Goal: Information Seeking & Learning: Check status

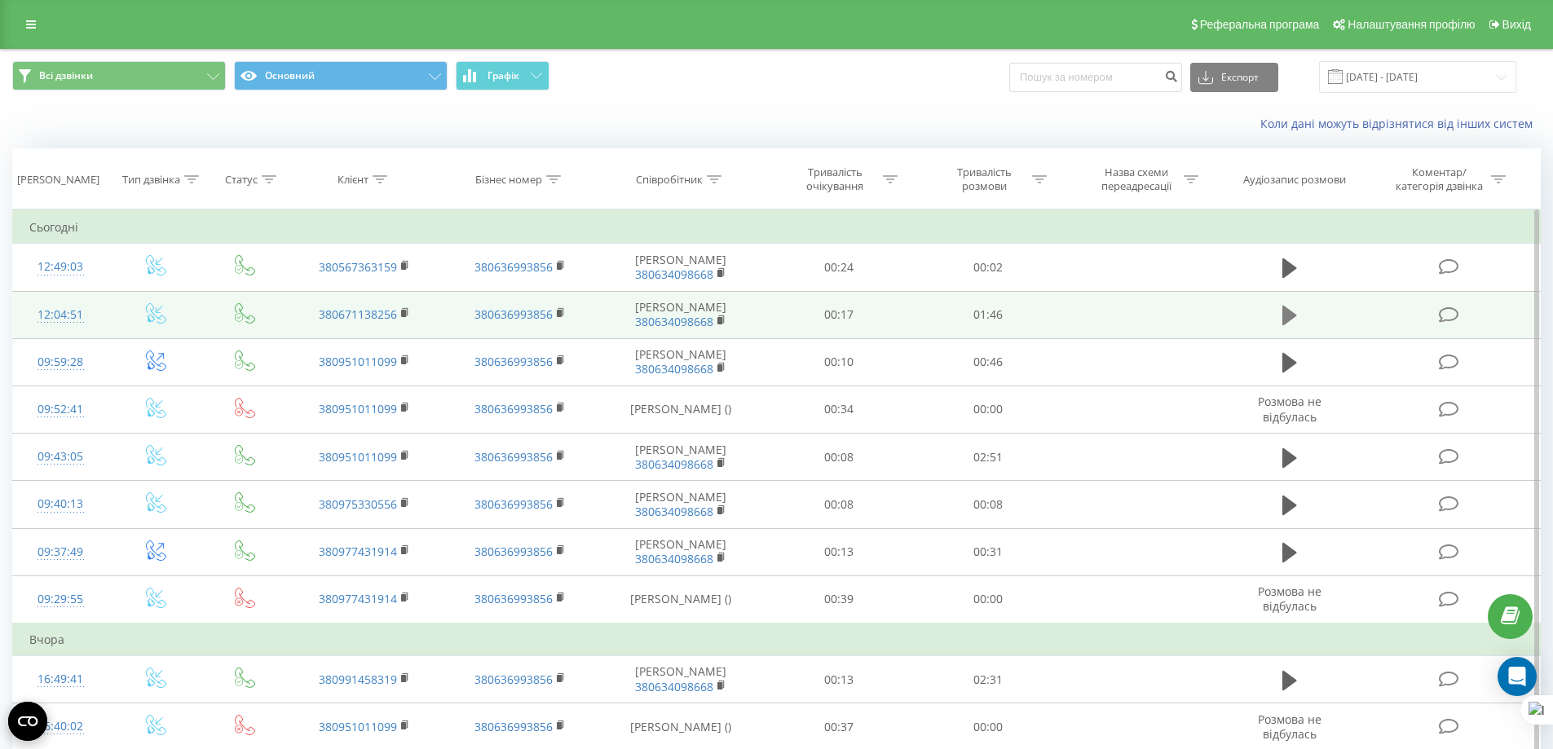
click at [1296, 325] on icon at bounding box center [1290, 316] width 15 height 20
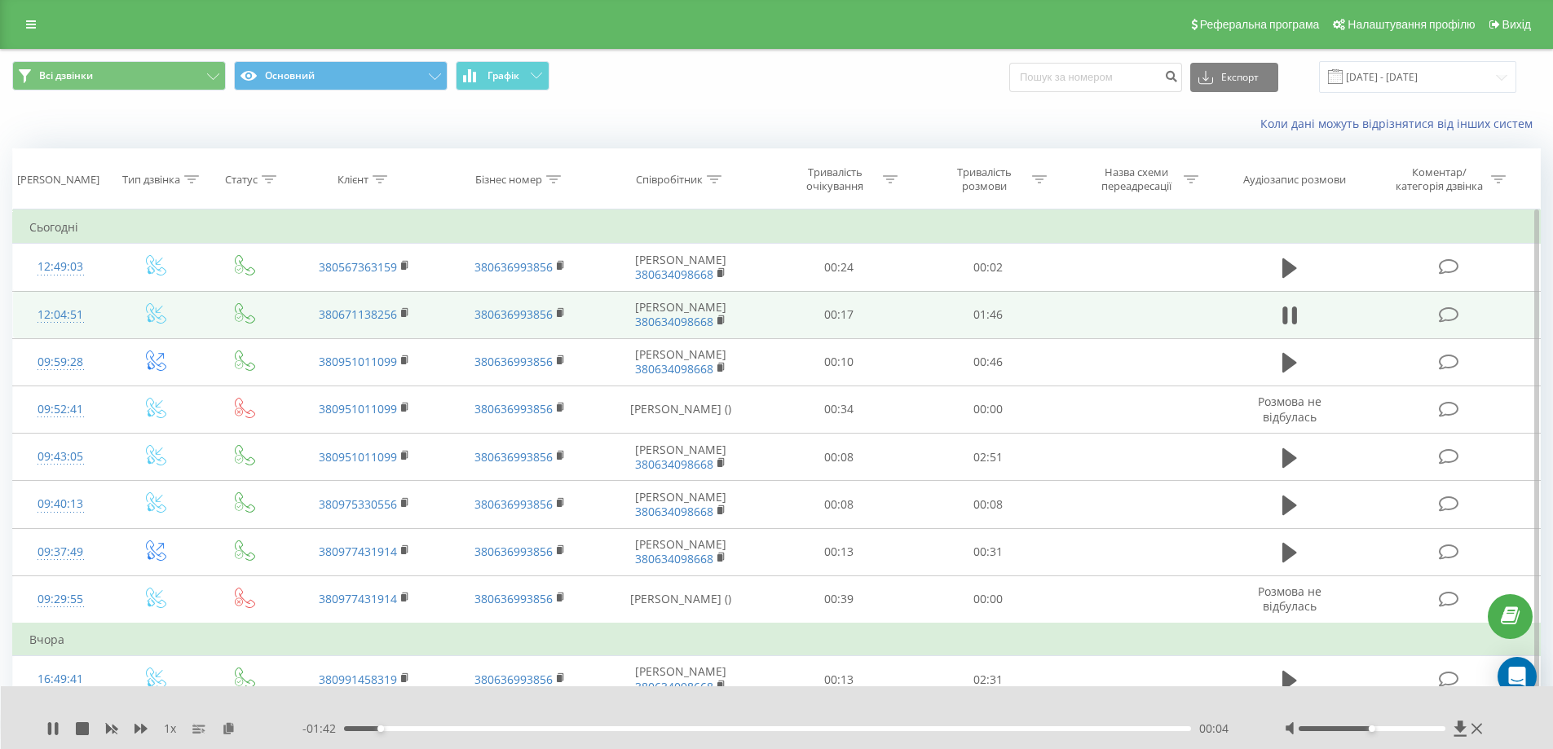
click at [60, 733] on div "1 x" at bounding box center [174, 729] width 256 height 16
click at [55, 726] on icon at bounding box center [56, 728] width 3 height 13
click at [46, 723] on div "1 x - 01:41 00:05 00:05" at bounding box center [777, 718] width 1553 height 63
click at [44, 727] on div "1 x - 01:41 00:05 00:05" at bounding box center [777, 718] width 1553 height 63
click at [52, 727] on icon at bounding box center [53, 728] width 10 height 13
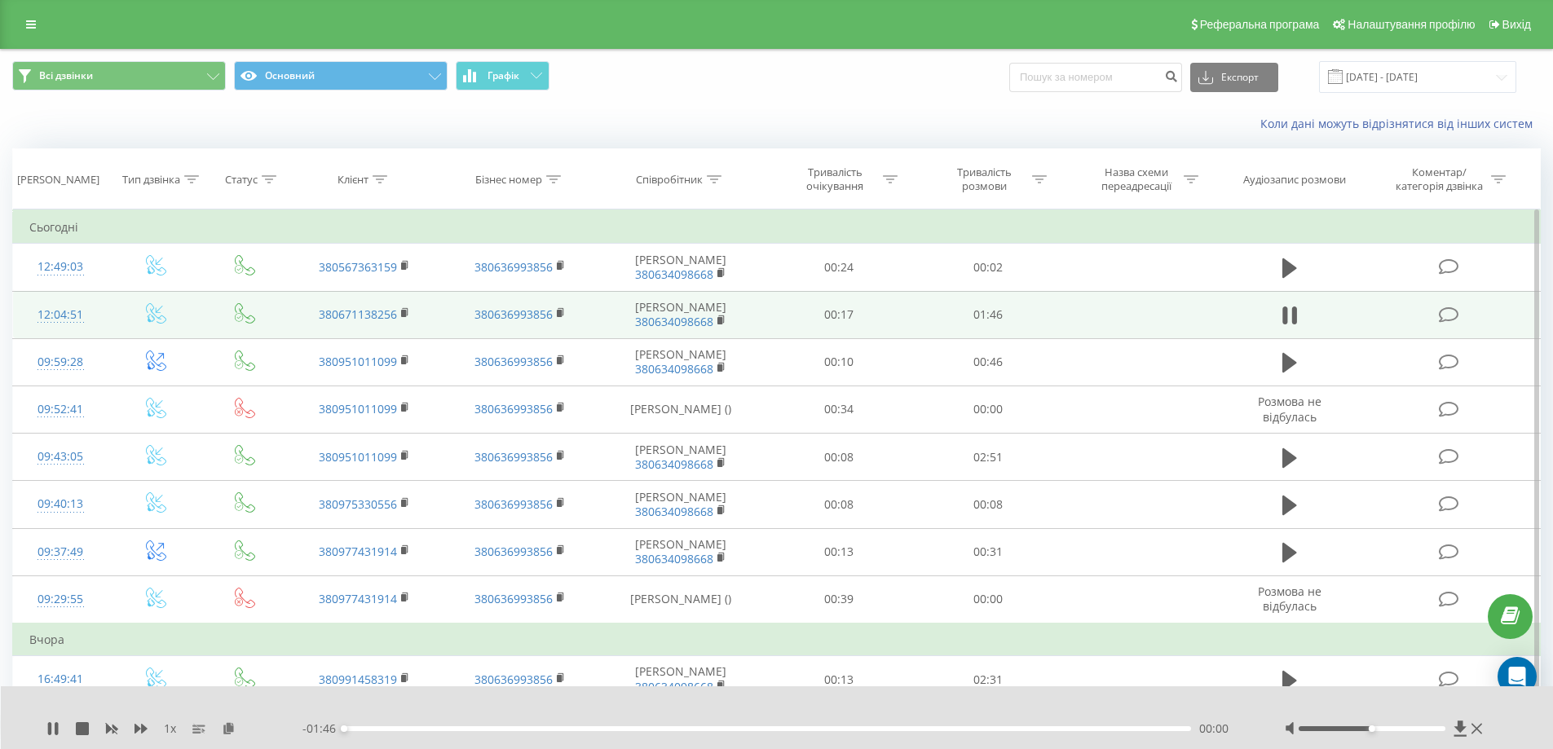
click at [797, 726] on div "- 01:46 00:00 00:00" at bounding box center [773, 729] width 942 height 16
click at [800, 729] on div "00:57" at bounding box center [768, 728] width 848 height 5
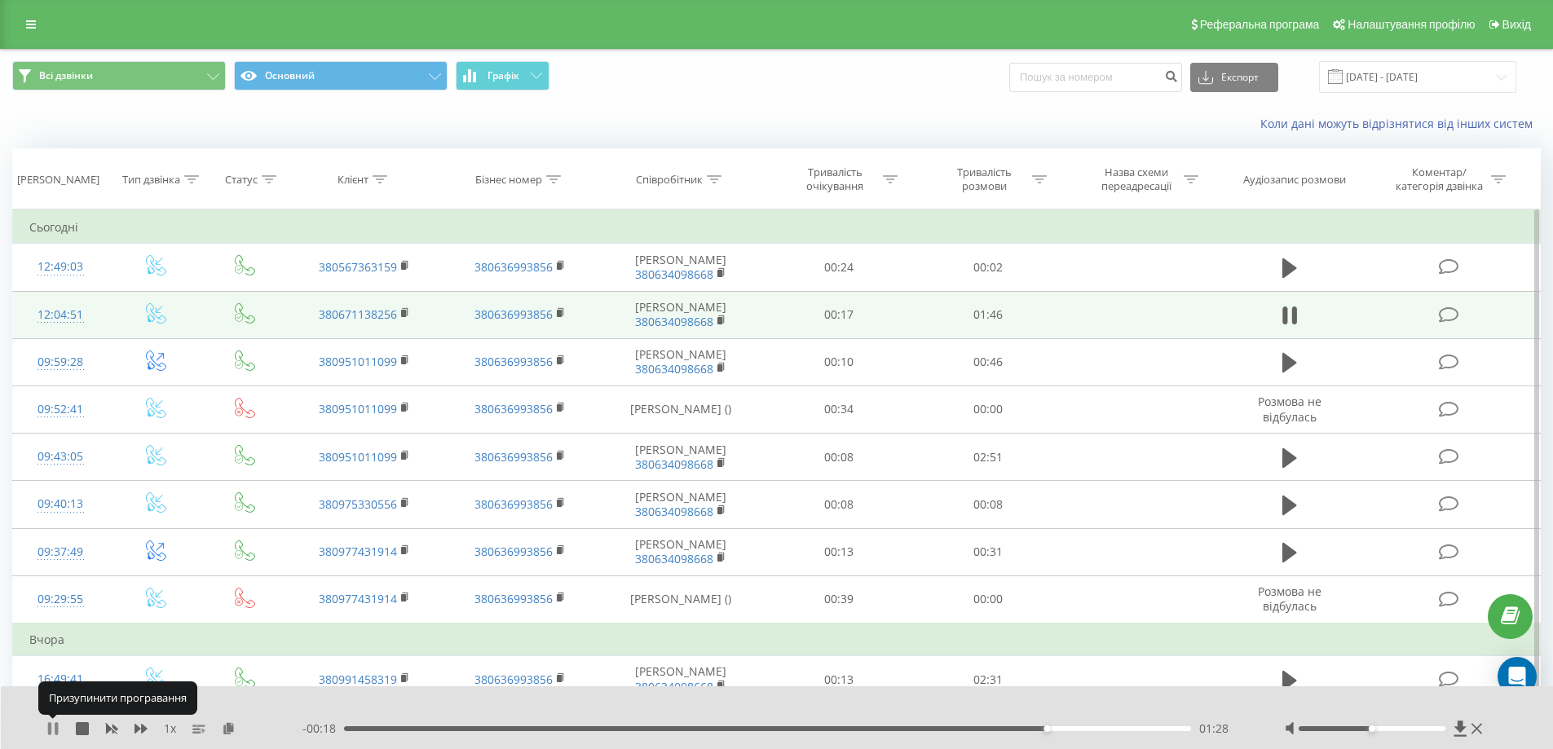
click at [51, 727] on icon at bounding box center [49, 728] width 3 height 13
